Goal: Transaction & Acquisition: Purchase product/service

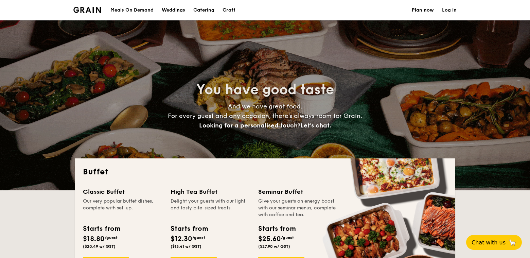
select select
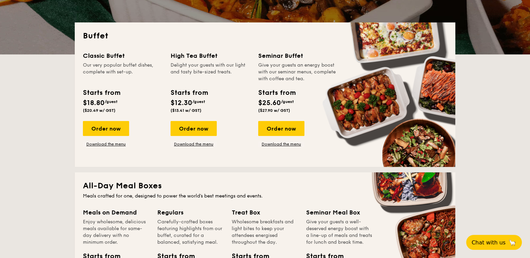
click at [106, 127] on div "Order now" at bounding box center [106, 128] width 46 height 15
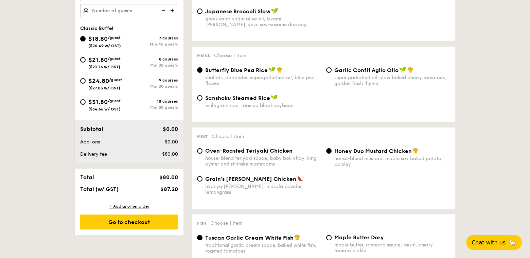
scroll to position [238, 0]
click at [86, 59] on div "$21.80 /guest ($23.76 w/ GST)" at bounding box center [104, 62] width 49 height 14
click at [86, 59] on input "$21.80 /guest ($23.76 w/ GST) 8 courses Min 30 guests" at bounding box center [82, 59] width 5 height 5
radio input "true"
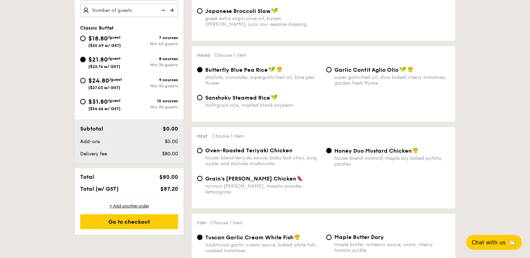
radio input "true"
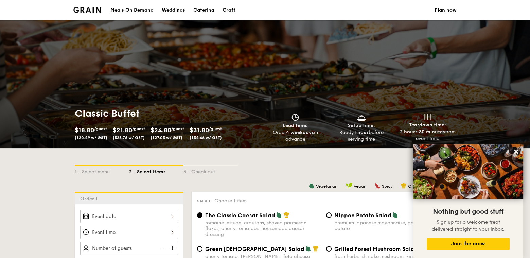
scroll to position [34, 0]
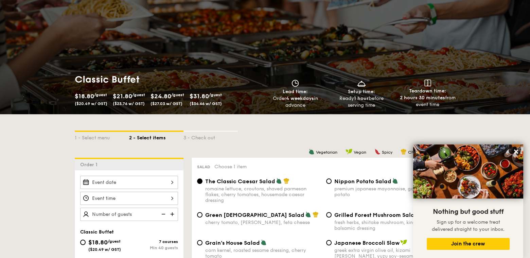
select select
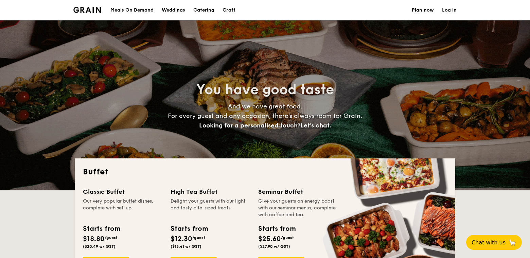
select select
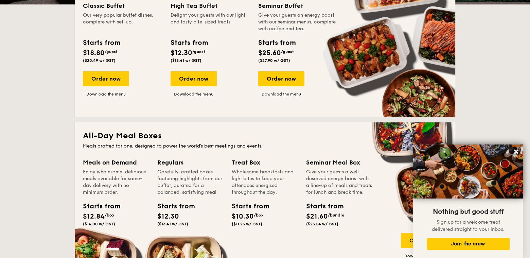
scroll to position [102, 0]
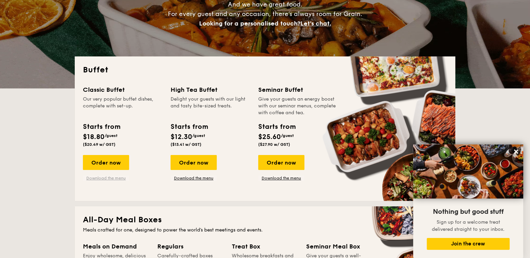
click at [118, 176] on link "Download the menu" at bounding box center [106, 177] width 46 height 5
